Goal: Book appointment/travel/reservation

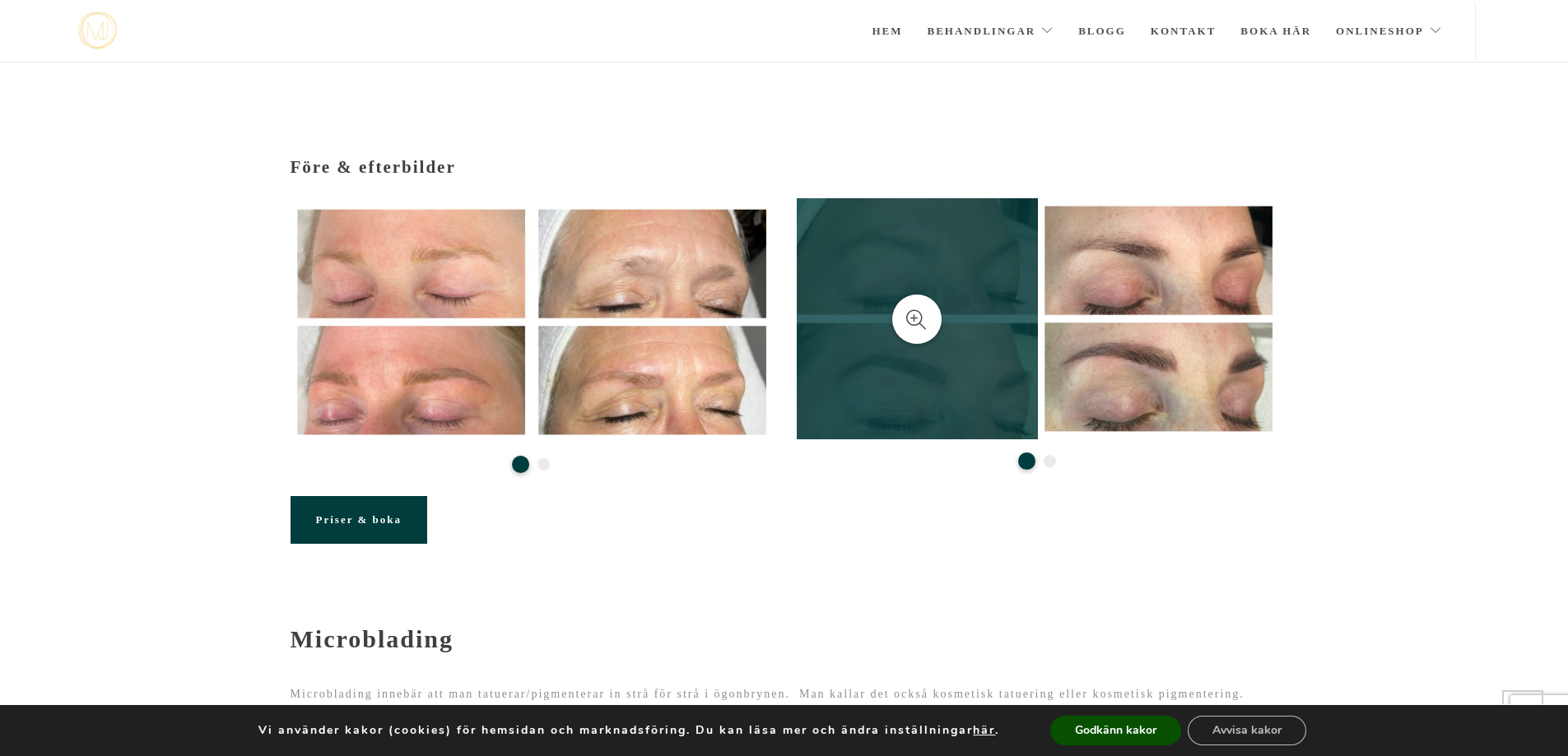
scroll to position [198, 0]
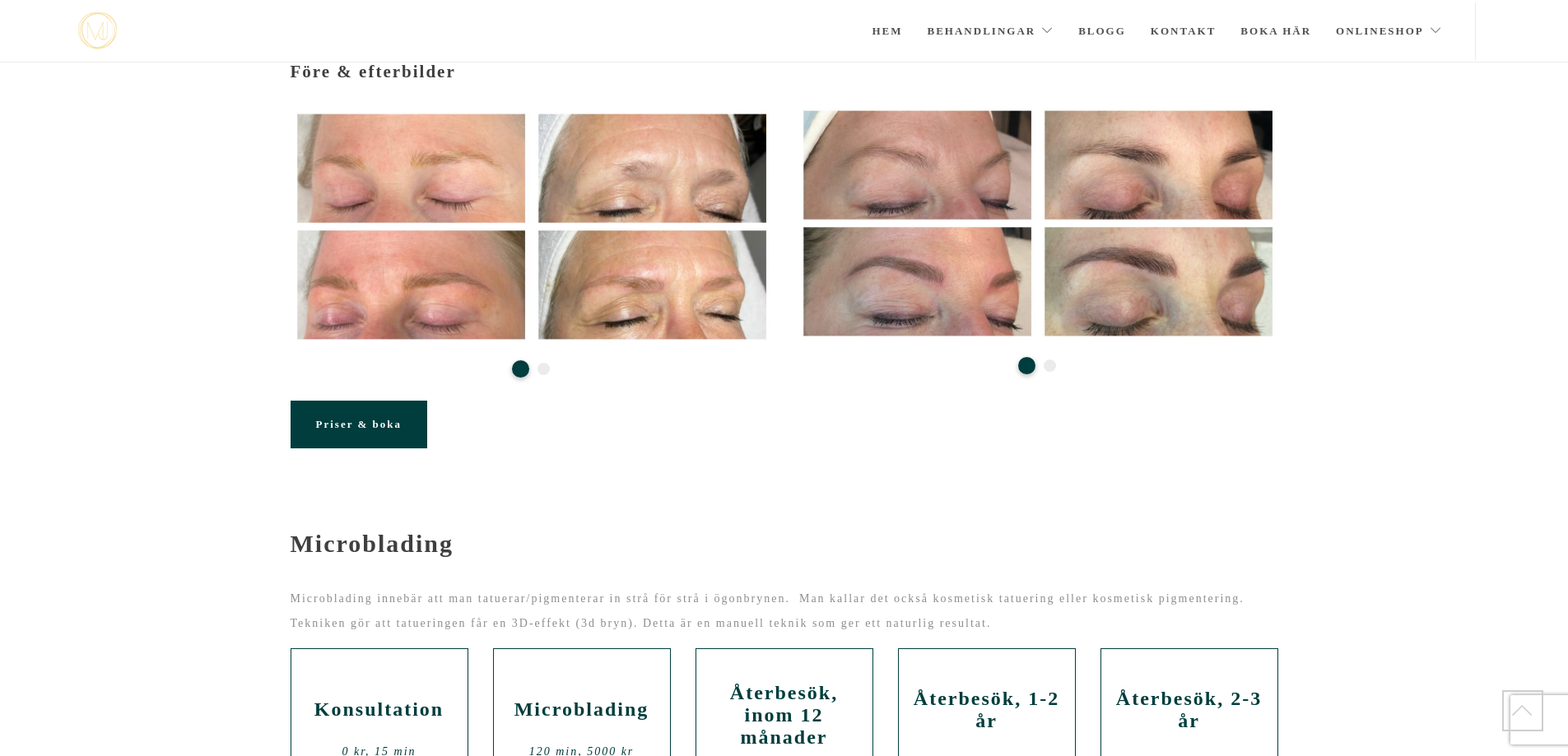
scroll to position [335, 0]
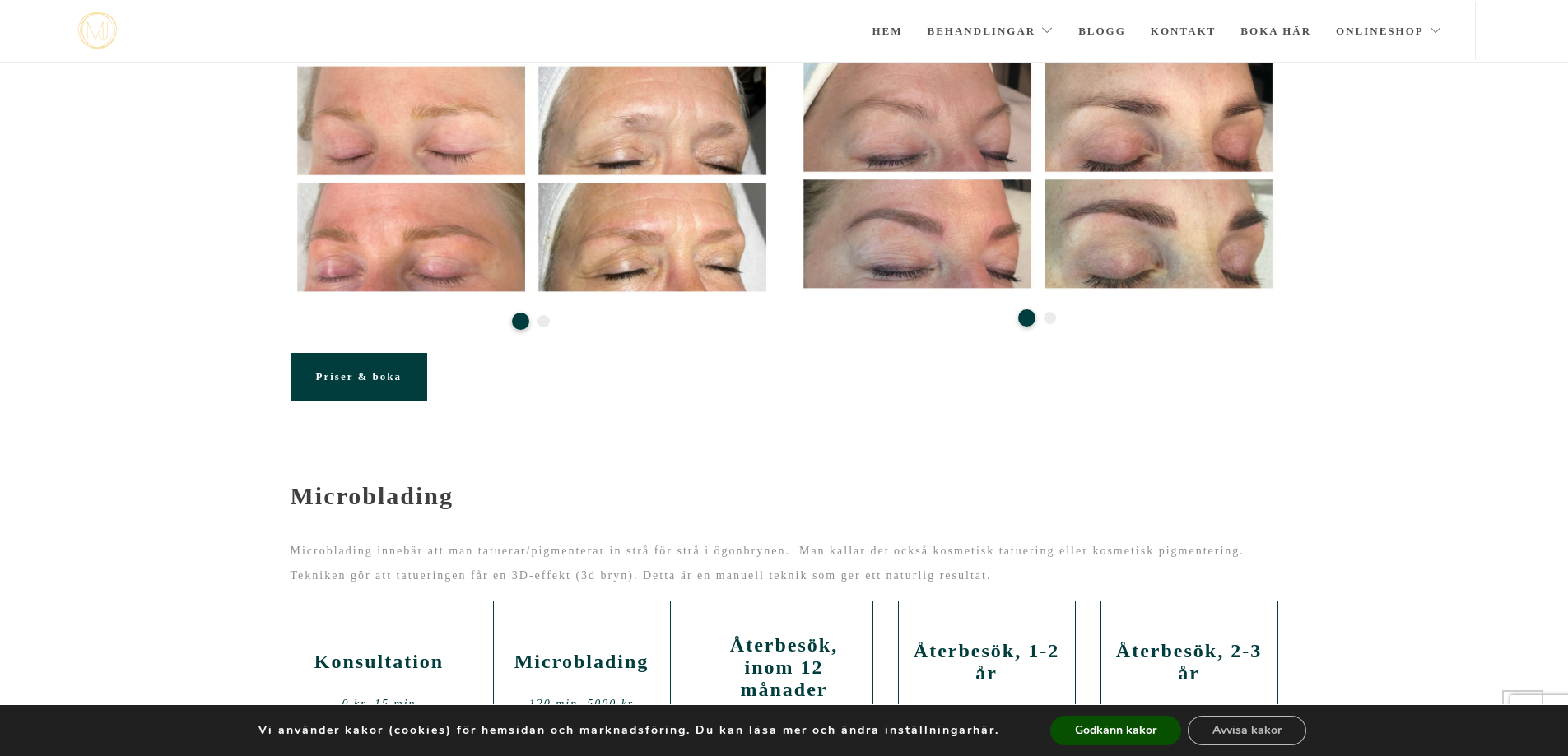
click at [392, 364] on link "Priser & boka" at bounding box center [359, 377] width 137 height 48
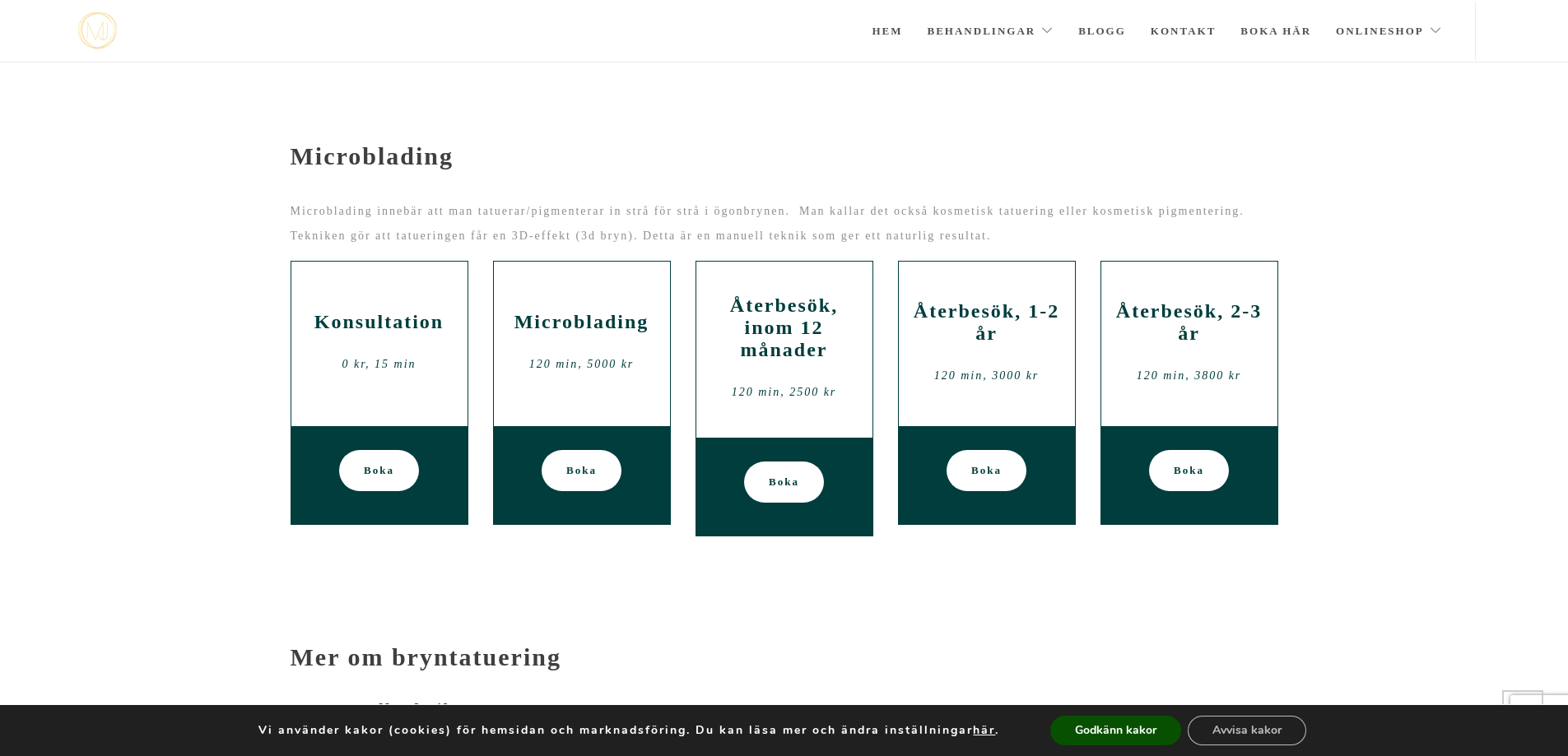
scroll to position [703, 0]
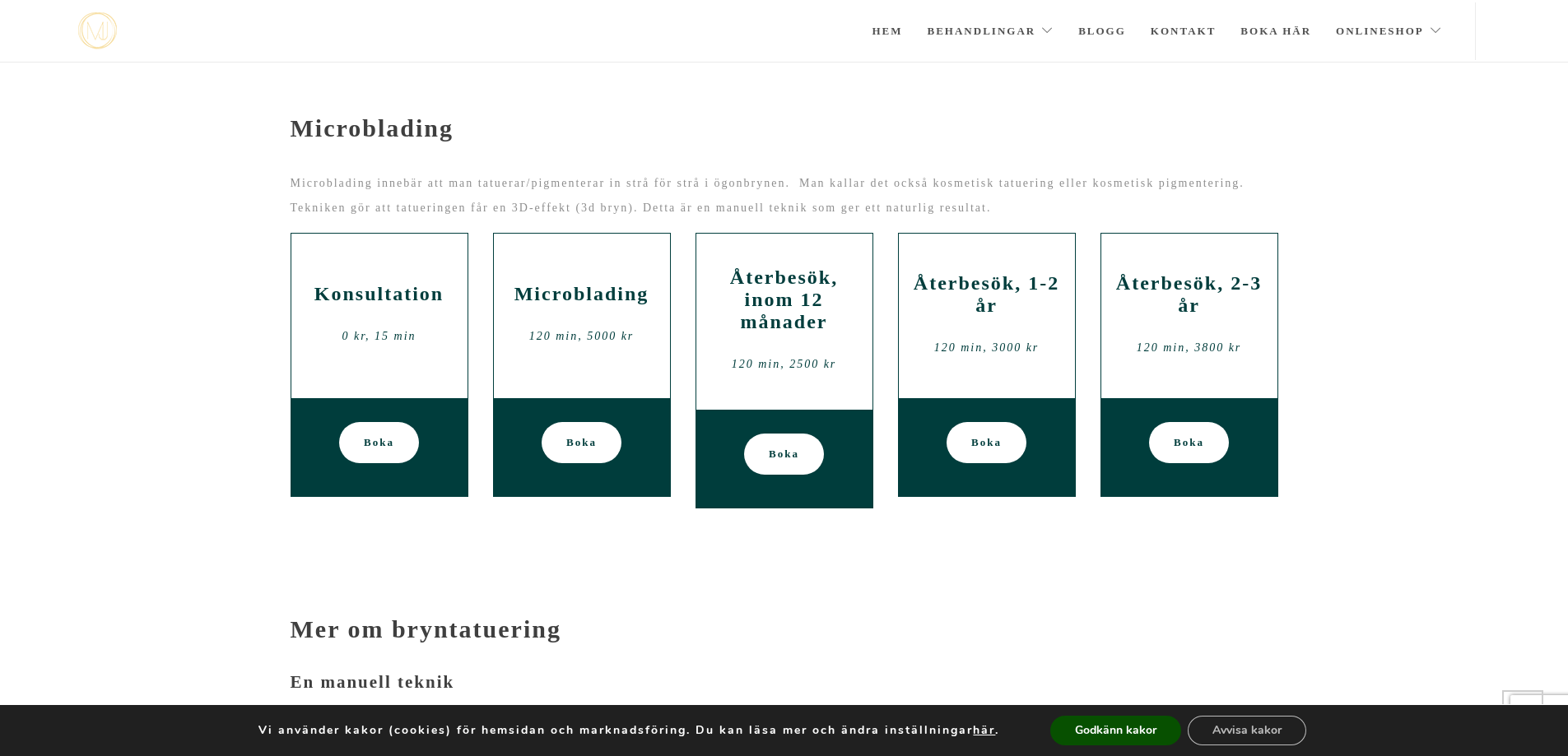
scroll to position [335, 0]
